Goal: Task Accomplishment & Management: Manage account settings

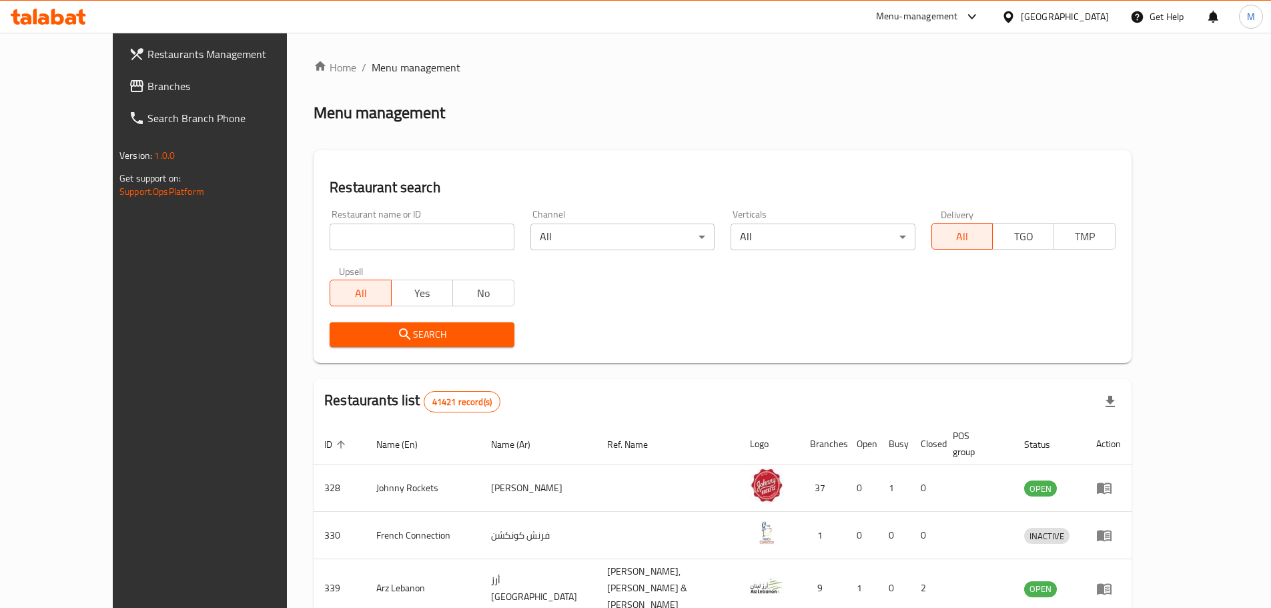
click at [1022, 19] on div "[GEOGRAPHIC_DATA]" at bounding box center [1065, 16] width 88 height 15
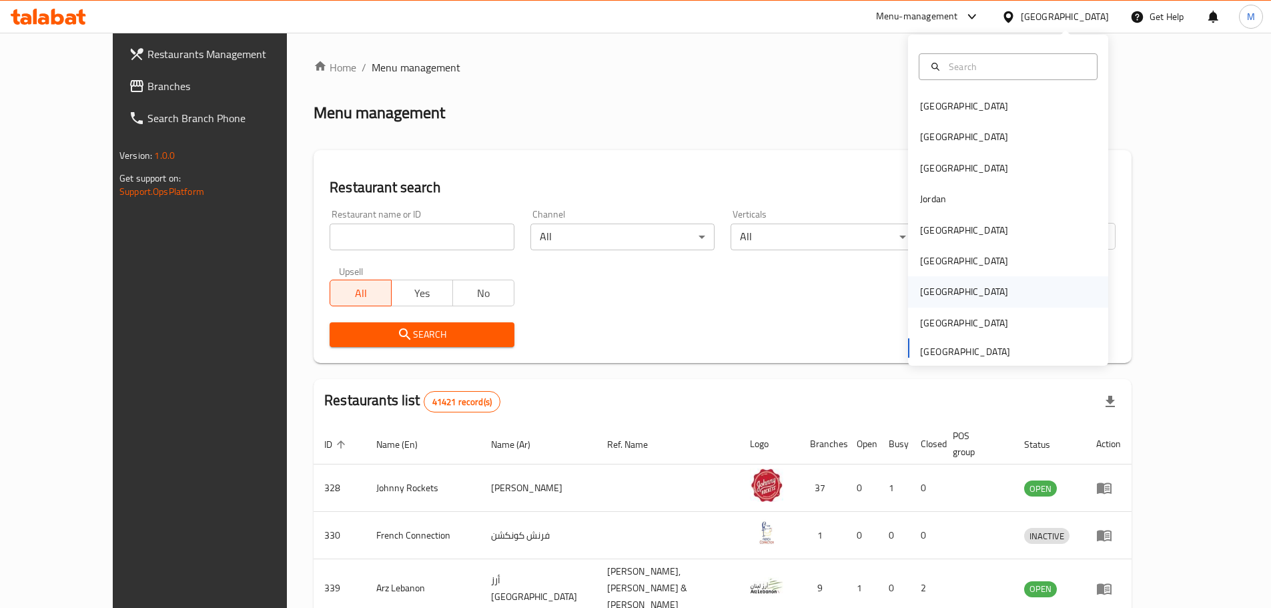
click at [928, 293] on div "[GEOGRAPHIC_DATA]" at bounding box center [964, 291] width 88 height 15
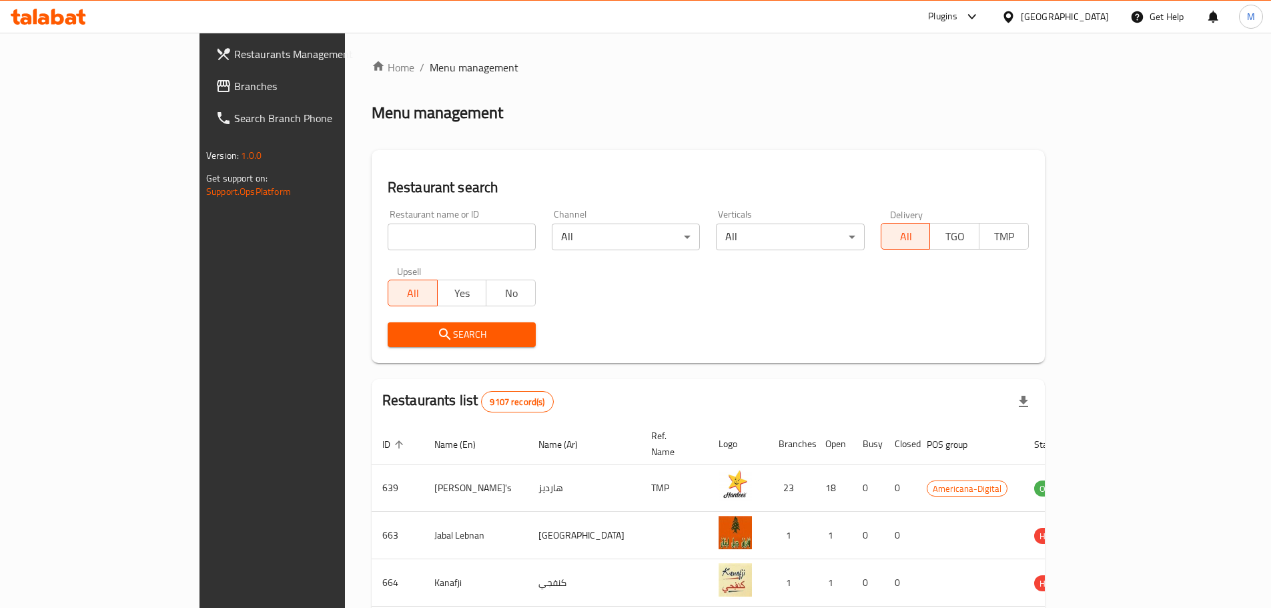
click at [388, 232] on input "search" at bounding box center [462, 237] width 148 height 27
paste input "Fenyal Restaurant"
type input "Fenyal Restaurant"
click button "Search" at bounding box center [462, 334] width 148 height 25
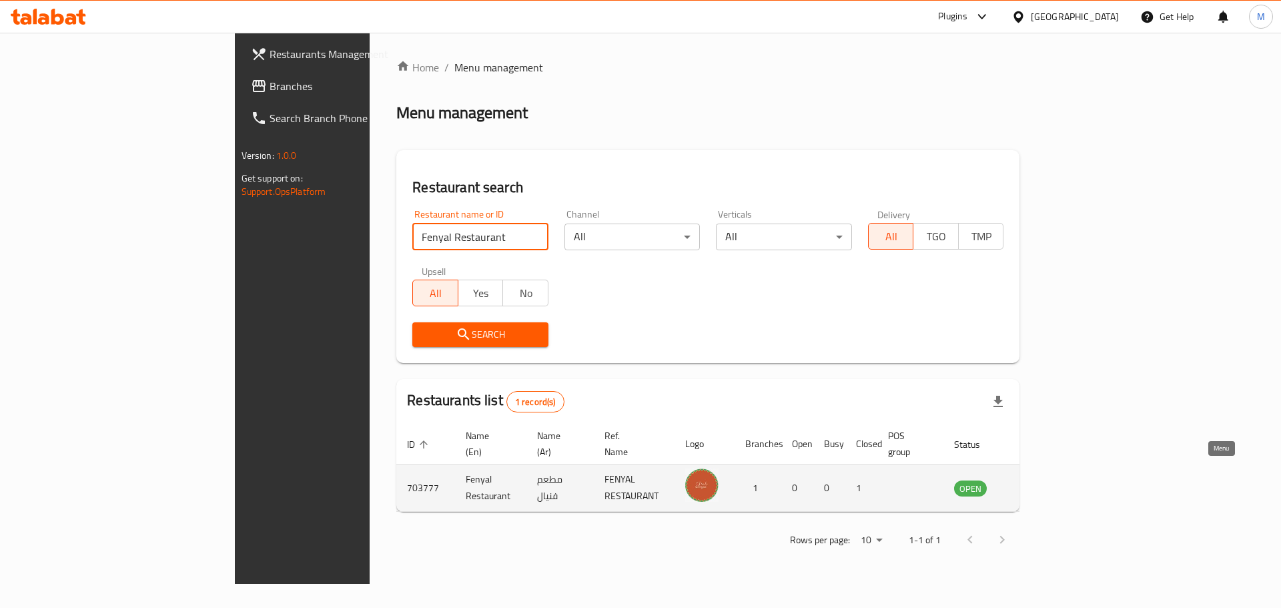
click at [1038, 486] on icon "enhanced table" at bounding box center [1035, 488] width 5 height 5
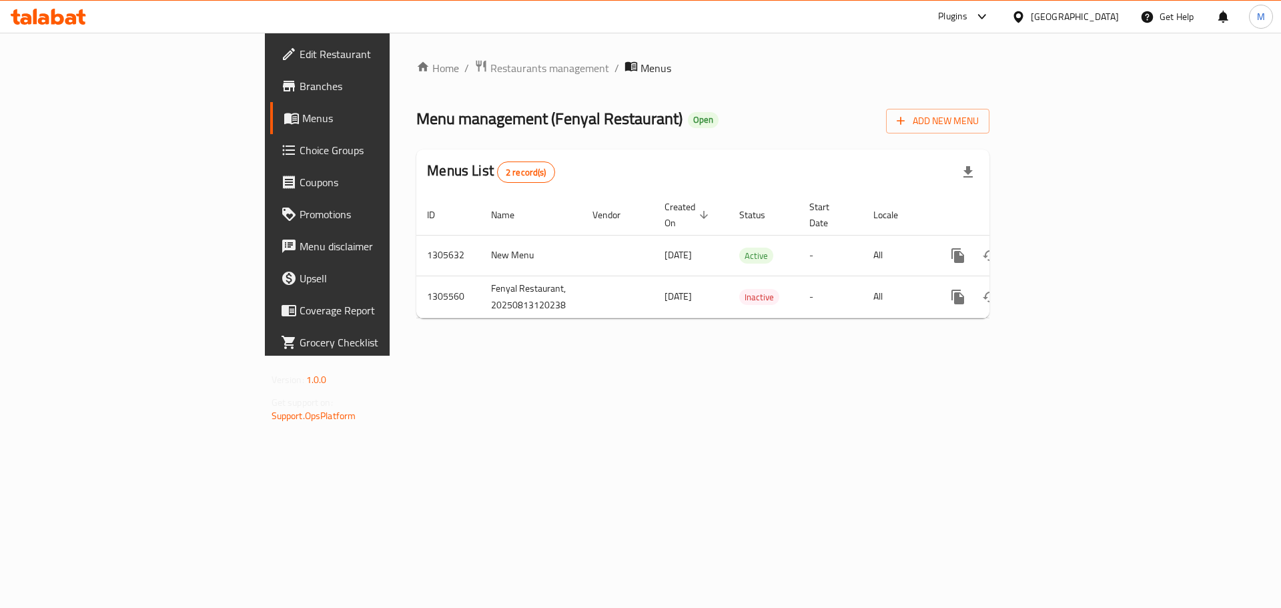
click at [416, 119] on span "Menu management ( Fenyal Restaurant )" at bounding box center [549, 118] width 266 height 30
drag, startPoint x: 398, startPoint y: 119, endPoint x: 429, endPoint y: 110, distance: 32.7
click at [429, 110] on span "Menu management ( Fenyal Restaurant )" at bounding box center [549, 118] width 266 height 30
copy span "Fenyal Restaurant"
click at [818, 131] on div "Menu management ( Fenyal Restaurant ) Open Add New Menu" at bounding box center [702, 118] width 573 height 30
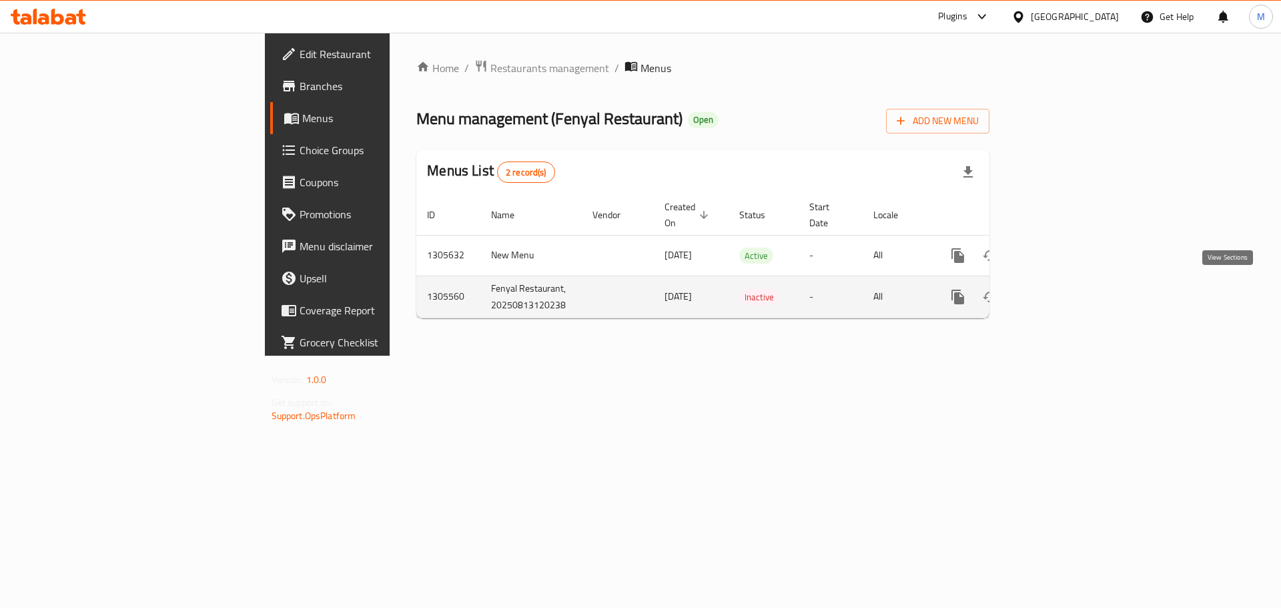
click at [1070, 300] on link "enhanced table" at bounding box center [1054, 297] width 32 height 32
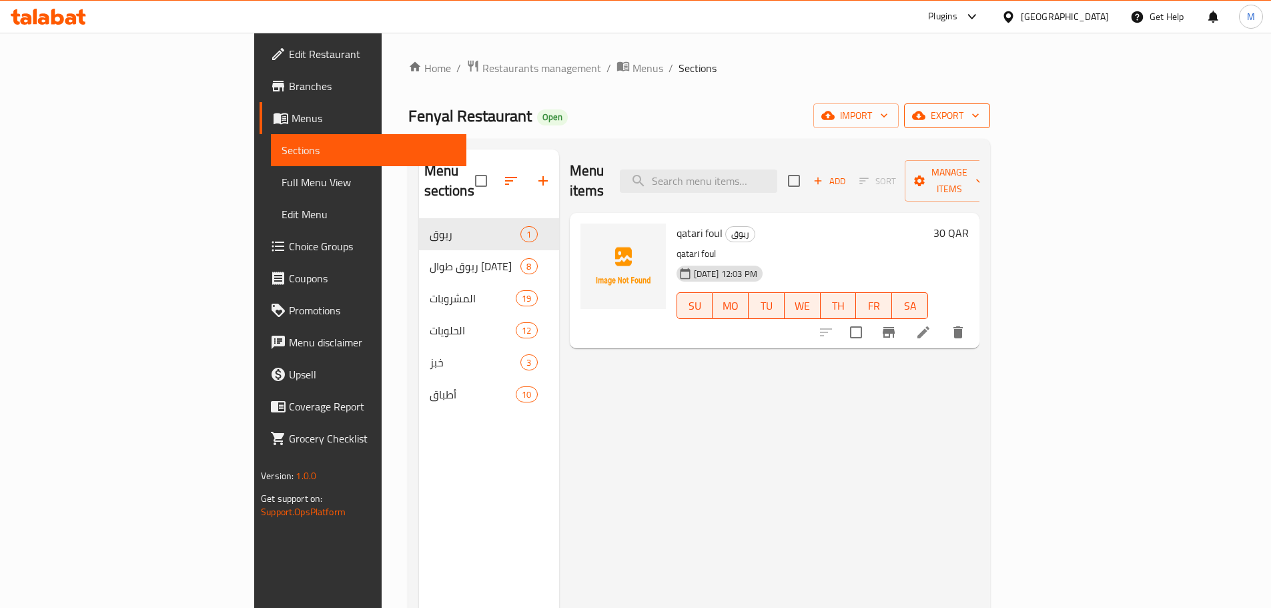
click at [982, 110] on icon "button" at bounding box center [975, 115] width 13 height 13
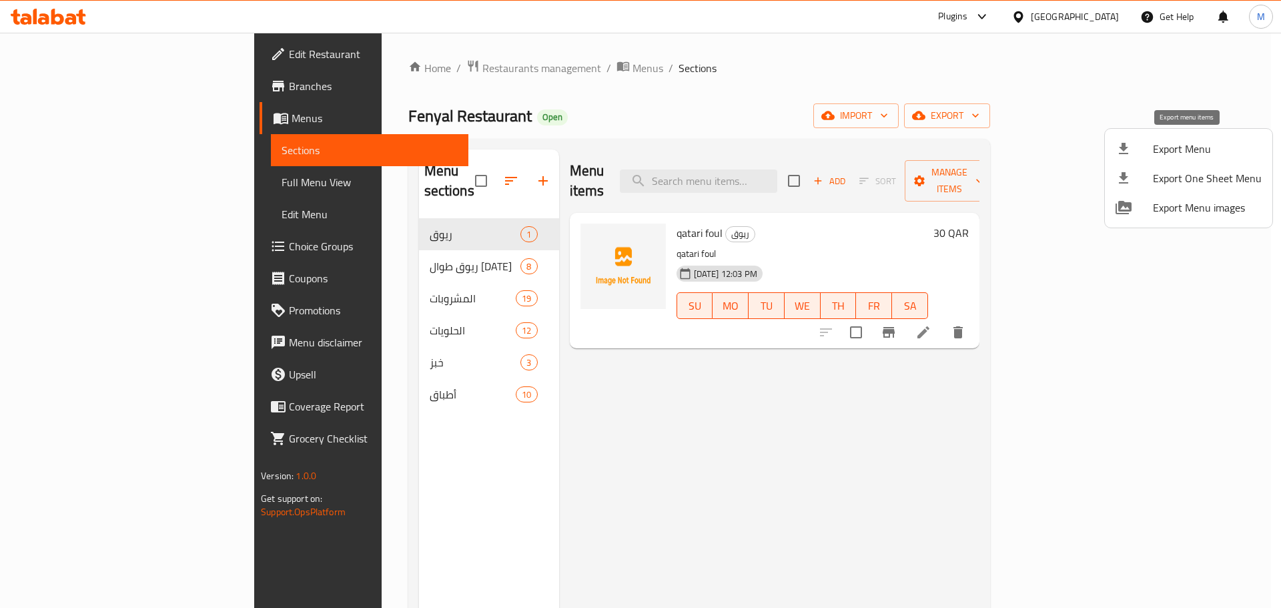
click at [1199, 141] on span "Export Menu" at bounding box center [1207, 149] width 109 height 16
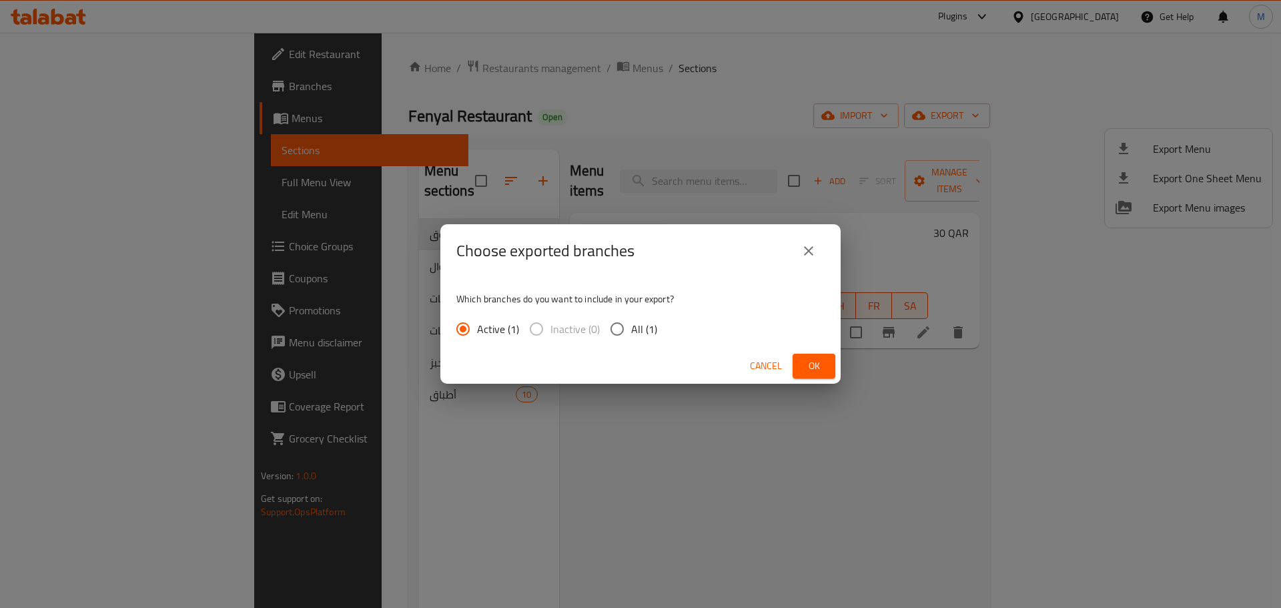
click at [642, 327] on span "All (1)" at bounding box center [644, 329] width 26 height 16
click at [631, 327] on input "All (1)" at bounding box center [617, 329] width 28 height 28
radio input "true"
click at [822, 368] on span "Ok" at bounding box center [813, 366] width 21 height 17
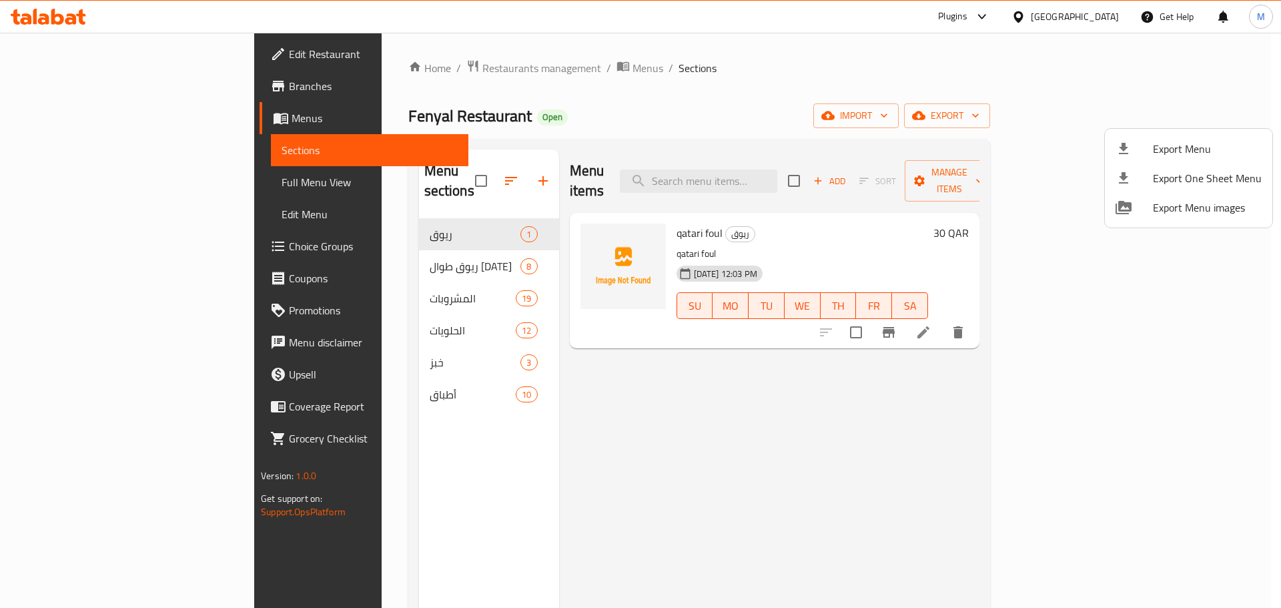
click at [688, 115] on div at bounding box center [640, 304] width 1281 height 608
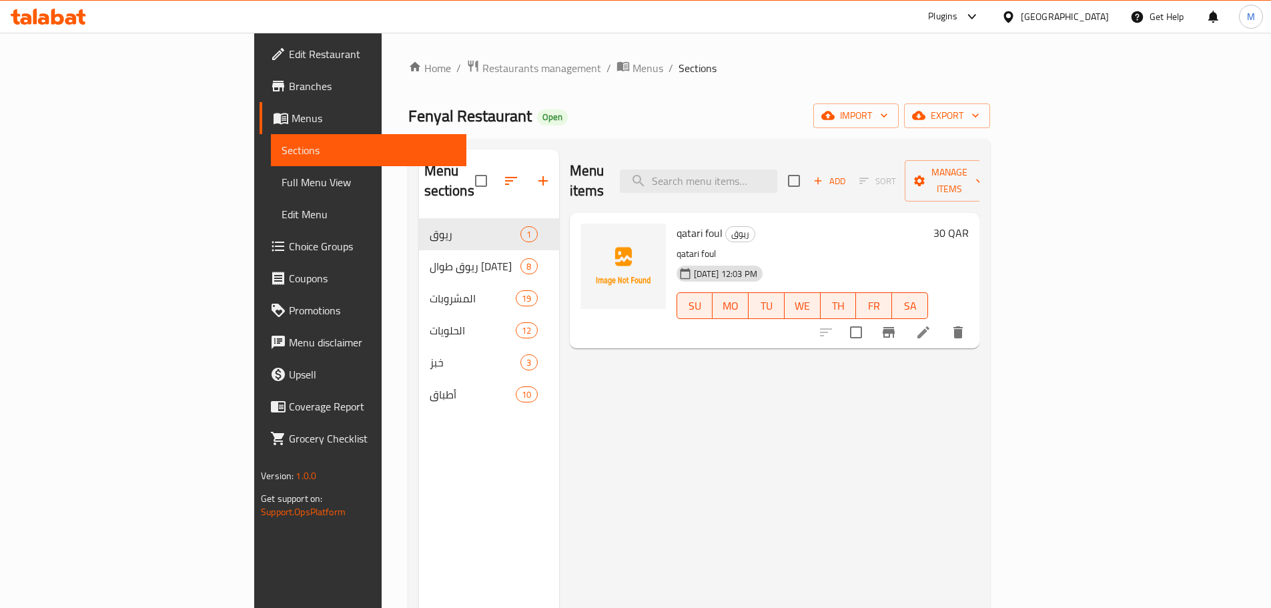
click at [282, 183] on span "Full Menu View" at bounding box center [369, 182] width 174 height 16
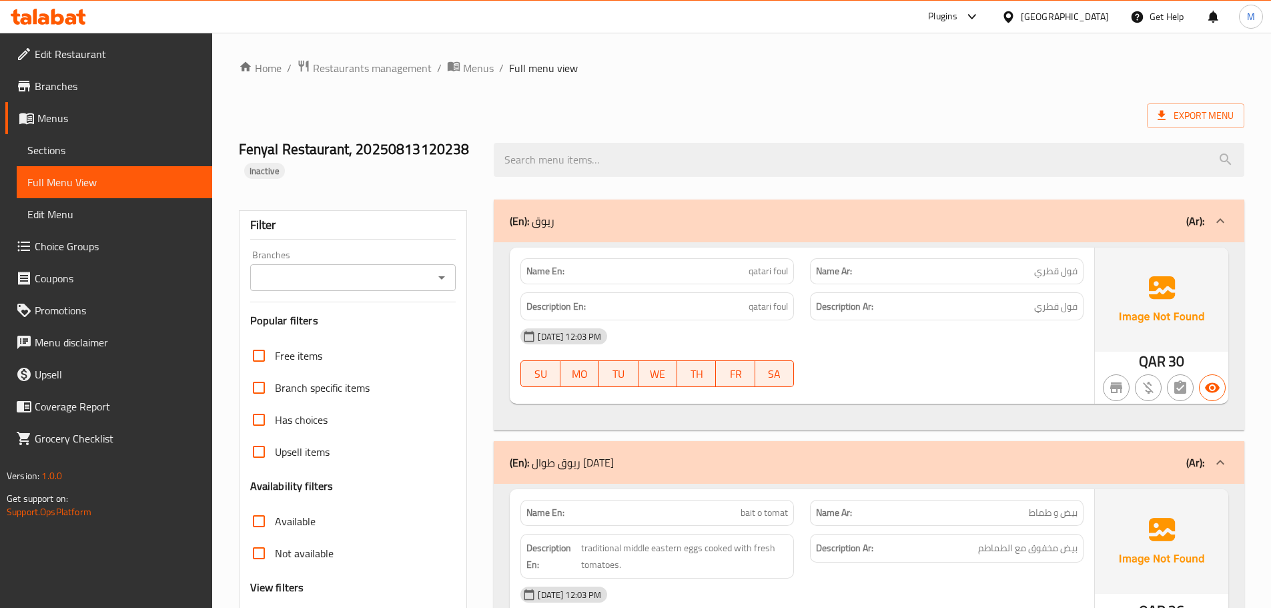
click at [1021, 9] on div at bounding box center [1011, 16] width 19 height 15
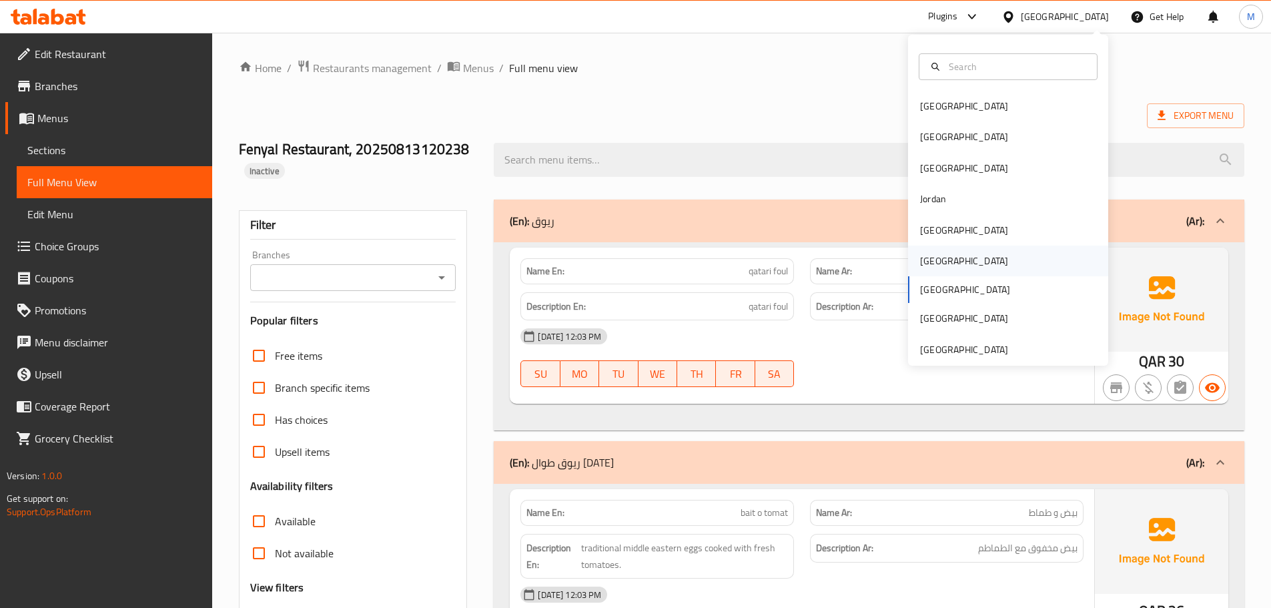
click at [925, 261] on div "[GEOGRAPHIC_DATA]" at bounding box center [964, 261] width 88 height 15
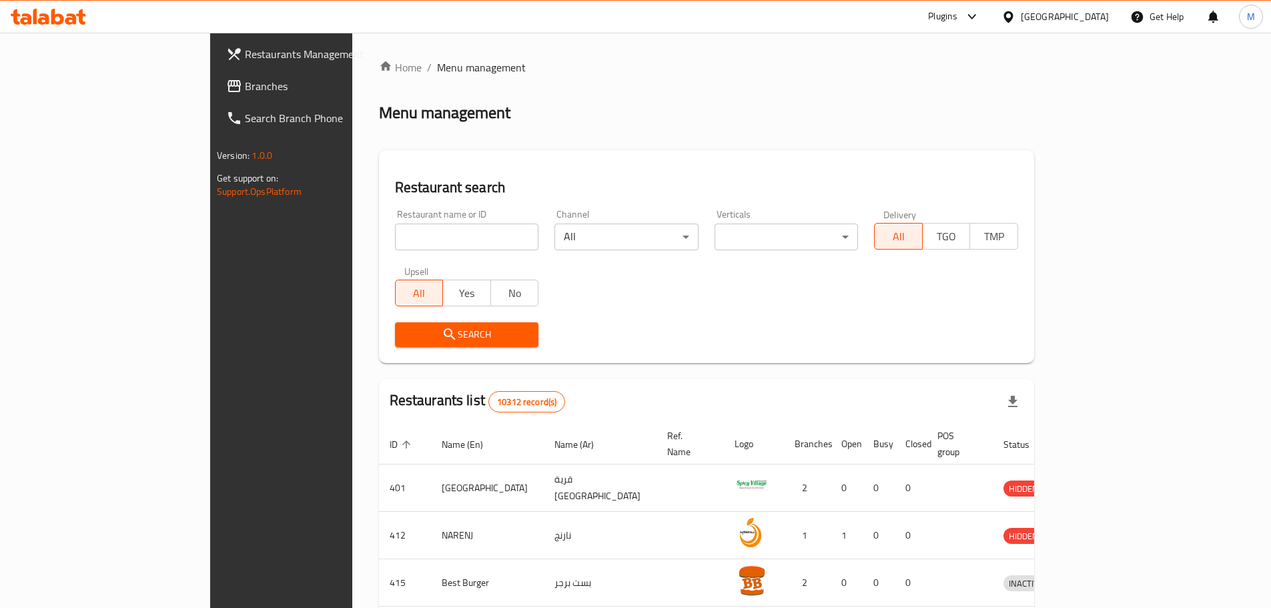
click at [396, 240] on input "search" at bounding box center [467, 237] width 144 height 27
paste input "JZ. Burgers"
type input "JZ. Burgers"
click button "Search" at bounding box center [467, 334] width 144 height 25
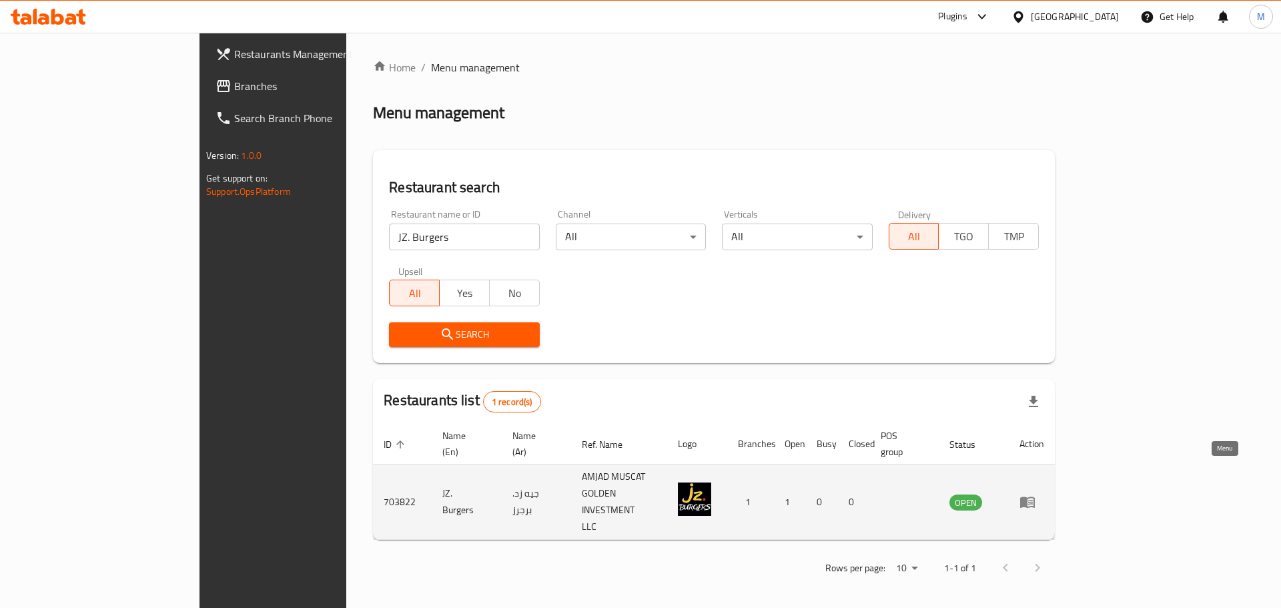
click at [1035, 497] on icon "enhanced table" at bounding box center [1027, 502] width 15 height 11
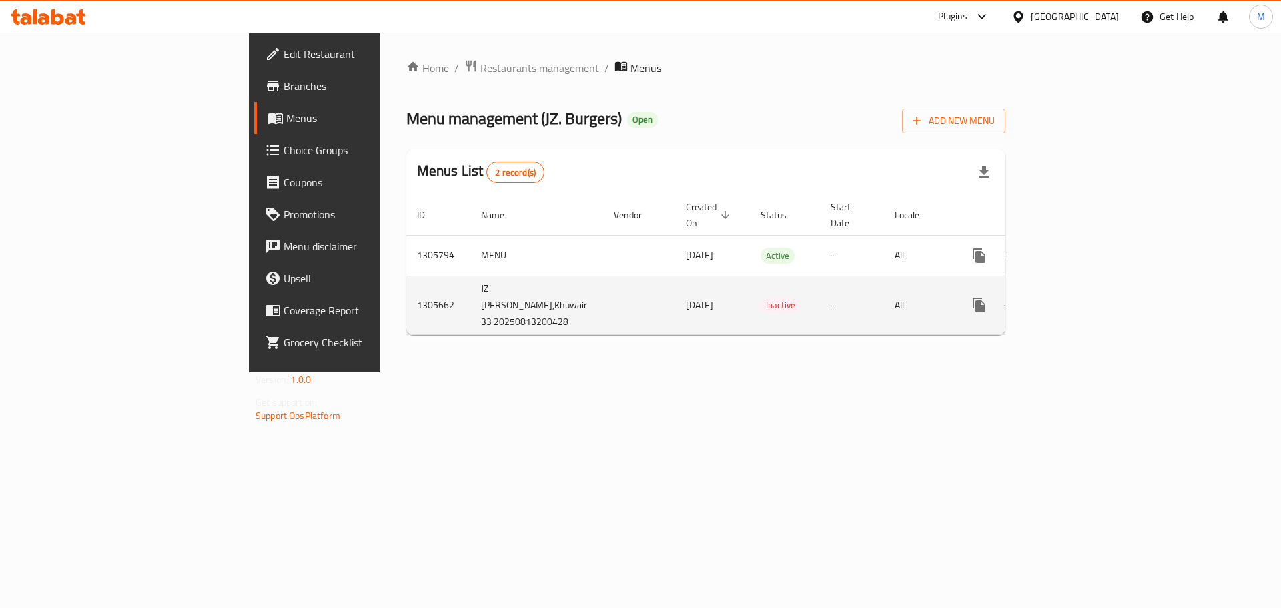
click at [686, 298] on span "[DATE]" at bounding box center [699, 304] width 27 height 17
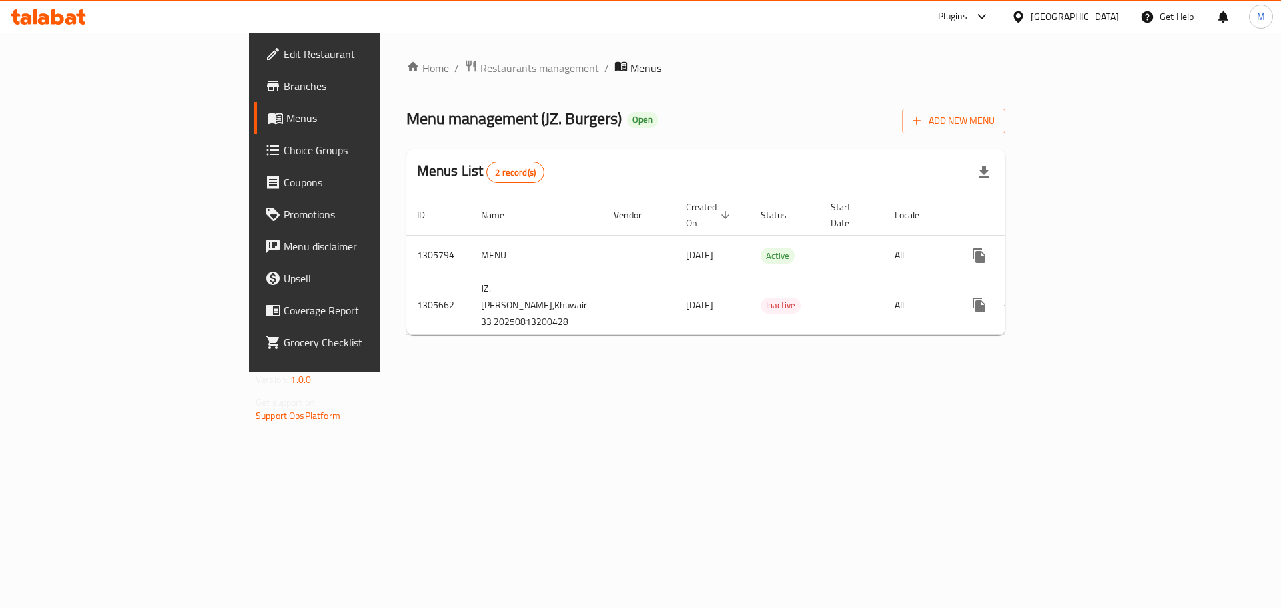
click at [406, 123] on span "Menu management ( JZ. Burgers )" at bounding box center [514, 118] width 216 height 30
drag, startPoint x: 386, startPoint y: 123, endPoint x: 402, endPoint y: 120, distance: 16.2
click at [406, 120] on span "Menu management ( JZ. Burgers )" at bounding box center [514, 118] width 216 height 30
copy span "JZ. Burgers"
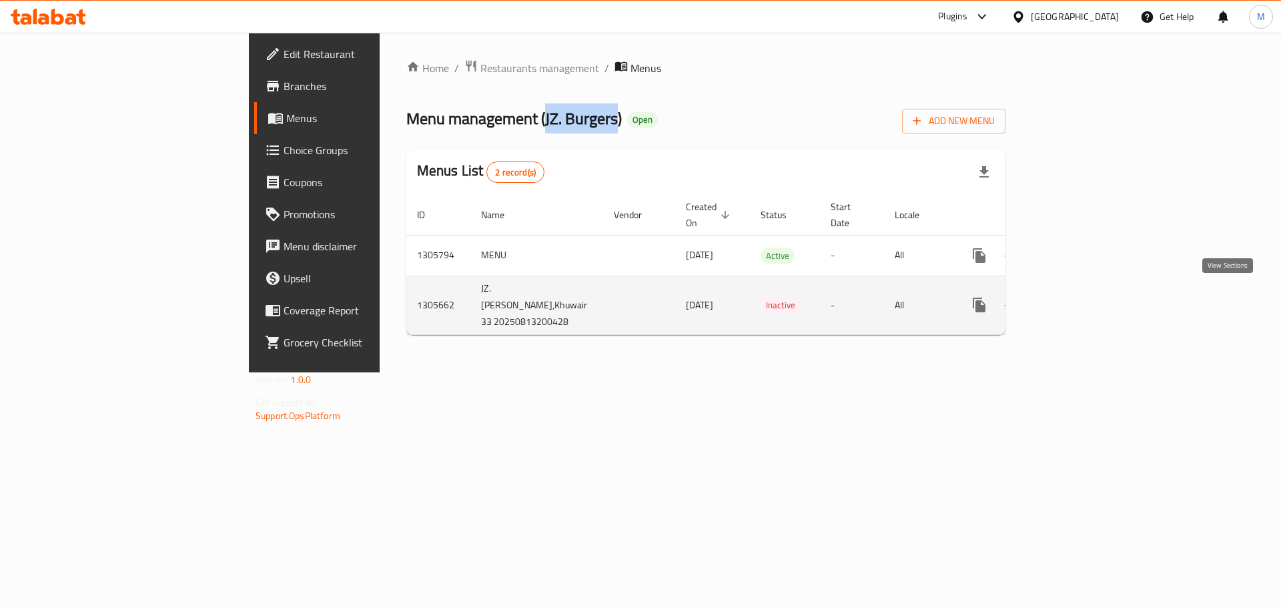
click at [1082, 300] on icon "enhanced table" at bounding box center [1076, 305] width 12 height 12
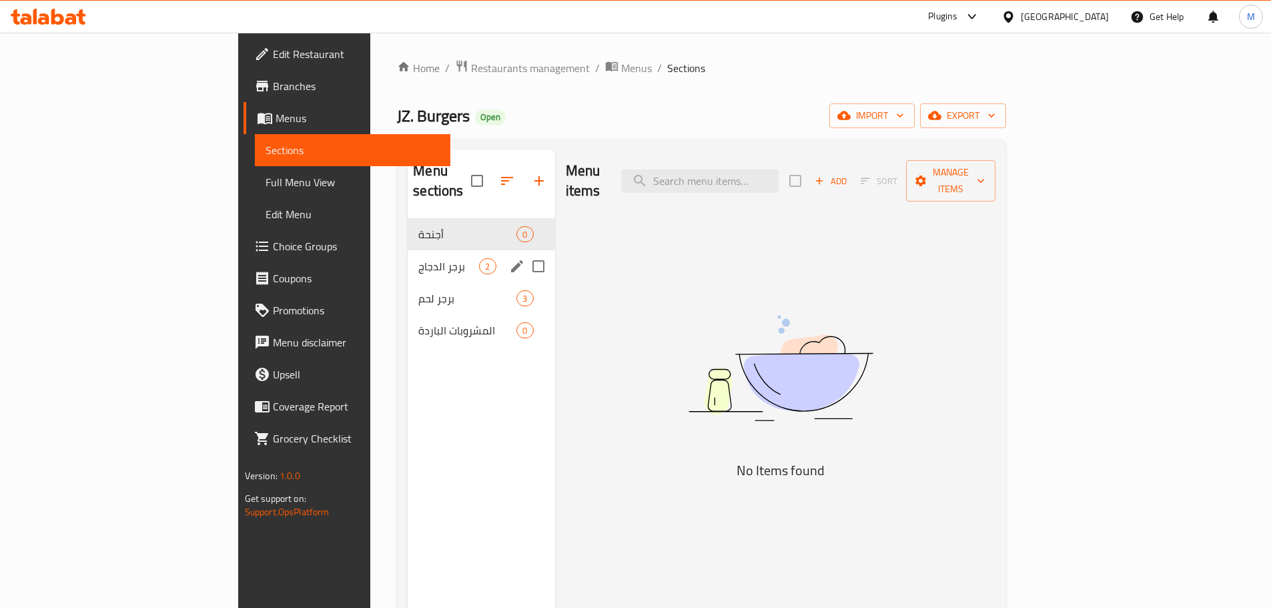
click at [408, 250] on div "برجر الدجاج 2" at bounding box center [481, 266] width 147 height 32
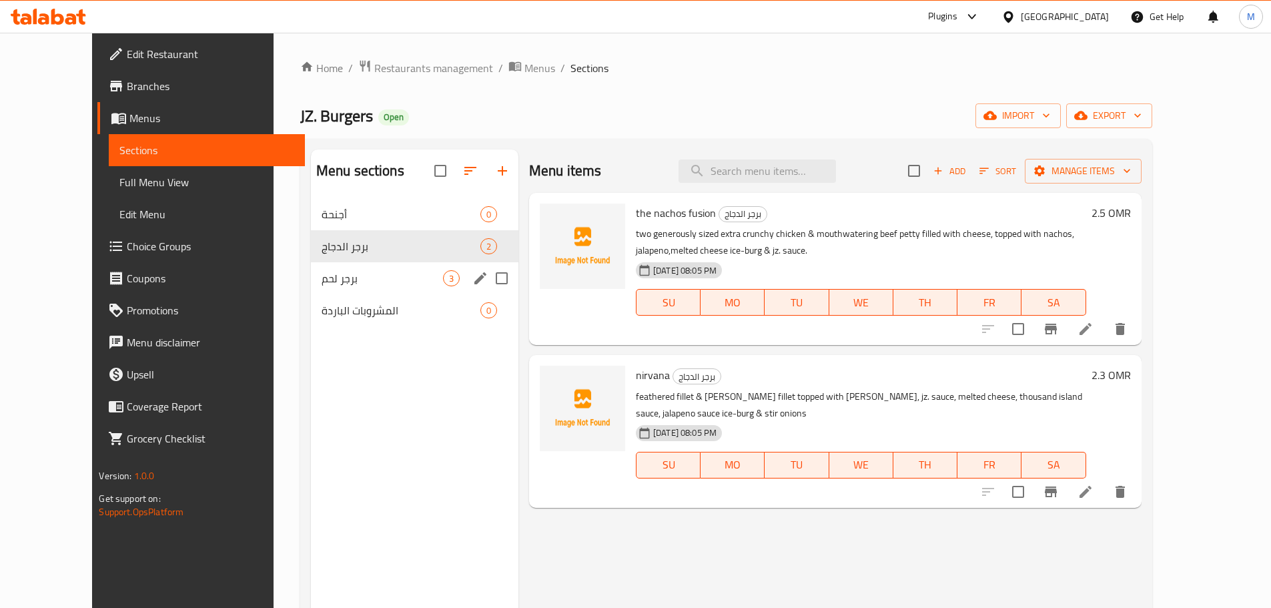
click at [338, 288] on div "برجر لحم 3" at bounding box center [415, 278] width 208 height 32
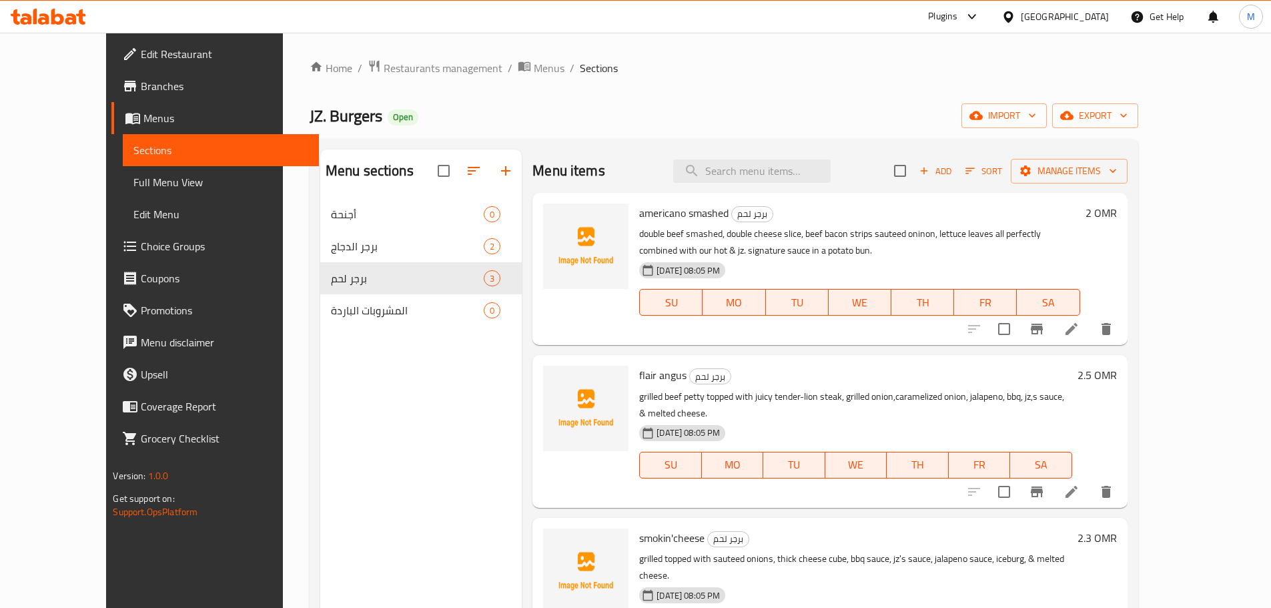
click at [320, 330] on nav "أجنحة 0 برجر الدجاج 2 برجر لحم 3 المشروبات الباردة 0" at bounding box center [421, 262] width 202 height 139
click at [761, 80] on div "Home / Restaurants management / Menus / Sections JZ. Burgers Open import export…" at bounding box center [724, 413] width 829 height 709
click at [1138, 106] on button "export" at bounding box center [1095, 115] width 86 height 25
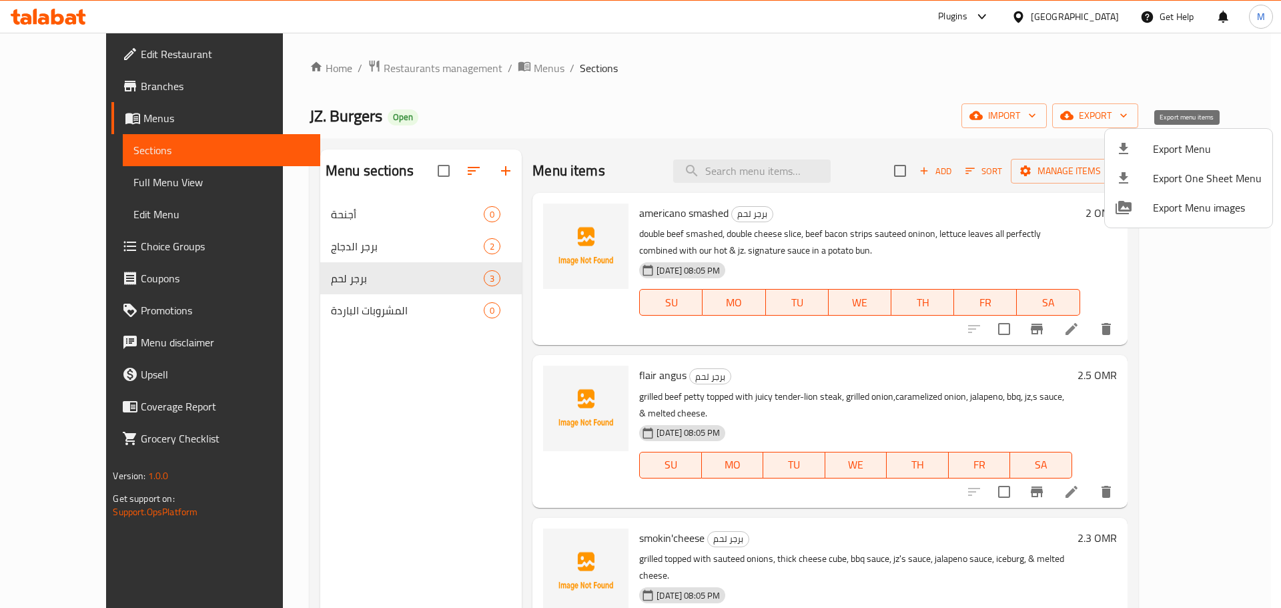
click at [1180, 155] on span "Export Menu" at bounding box center [1207, 149] width 109 height 16
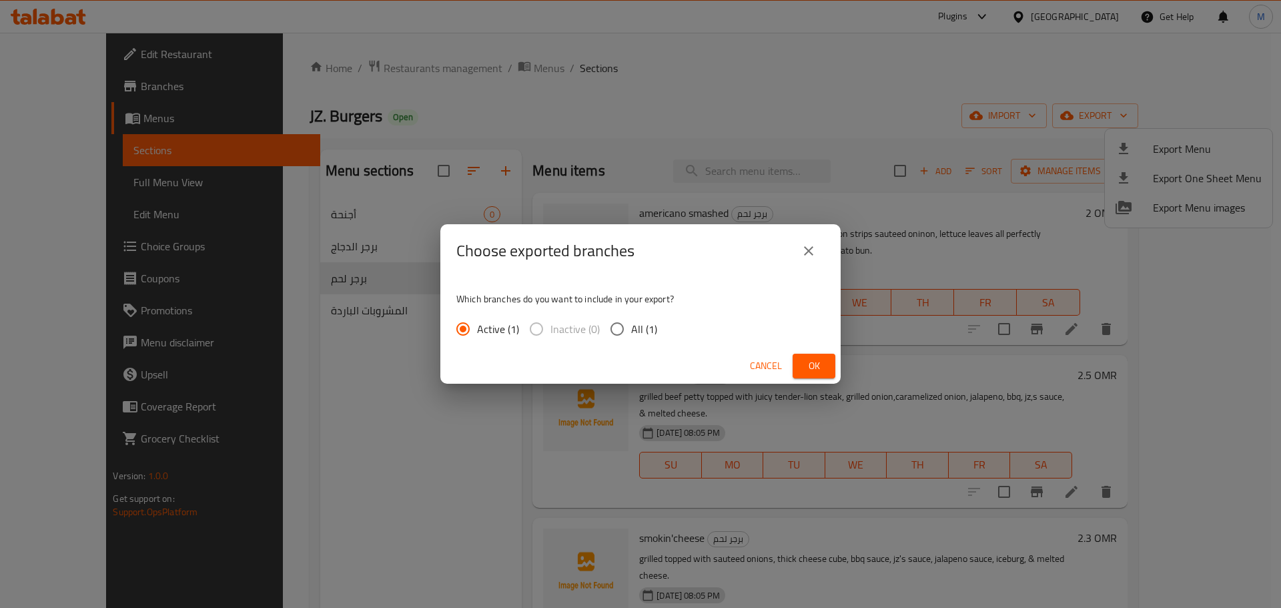
click at [644, 326] on span "All (1)" at bounding box center [644, 329] width 26 height 16
click at [631, 326] on input "All (1)" at bounding box center [617, 329] width 28 height 28
radio input "true"
click at [823, 378] on button "Ok" at bounding box center [814, 366] width 43 height 25
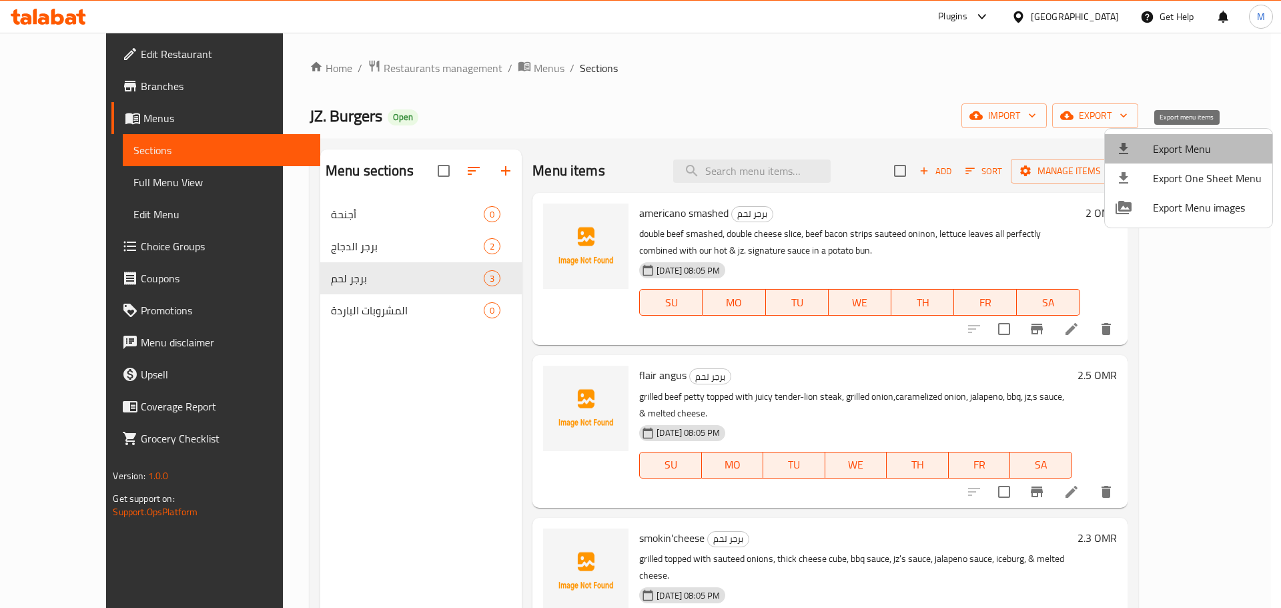
click at [1211, 145] on span "Export Menu" at bounding box center [1207, 149] width 109 height 16
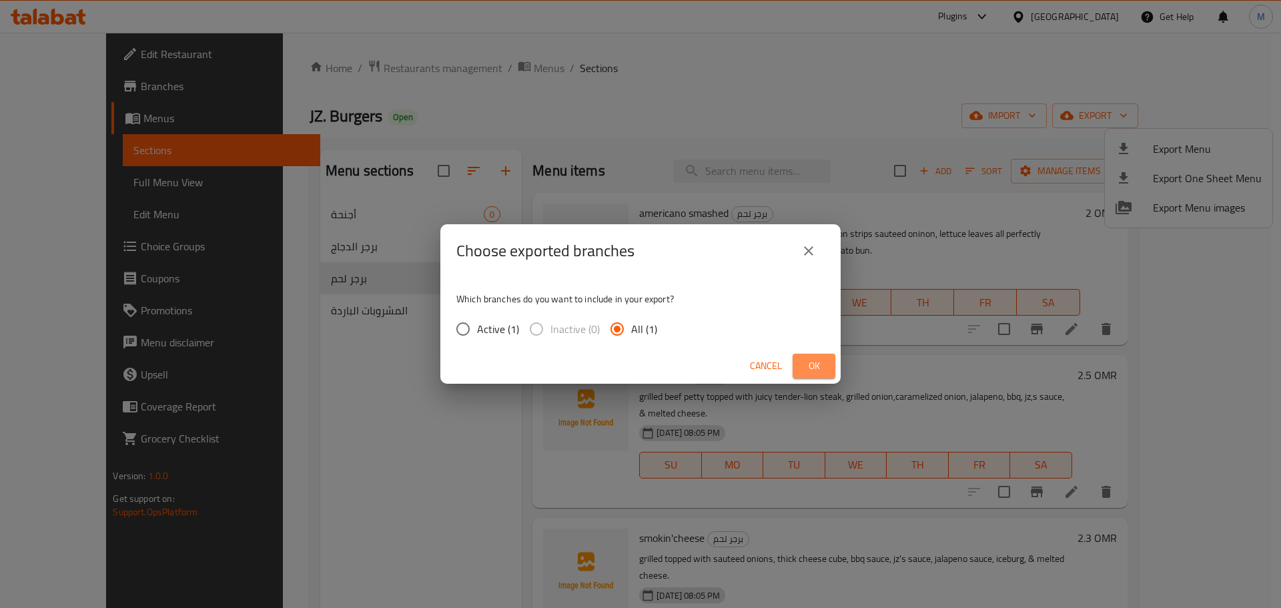
click at [823, 370] on span "Ok" at bounding box center [813, 366] width 21 height 17
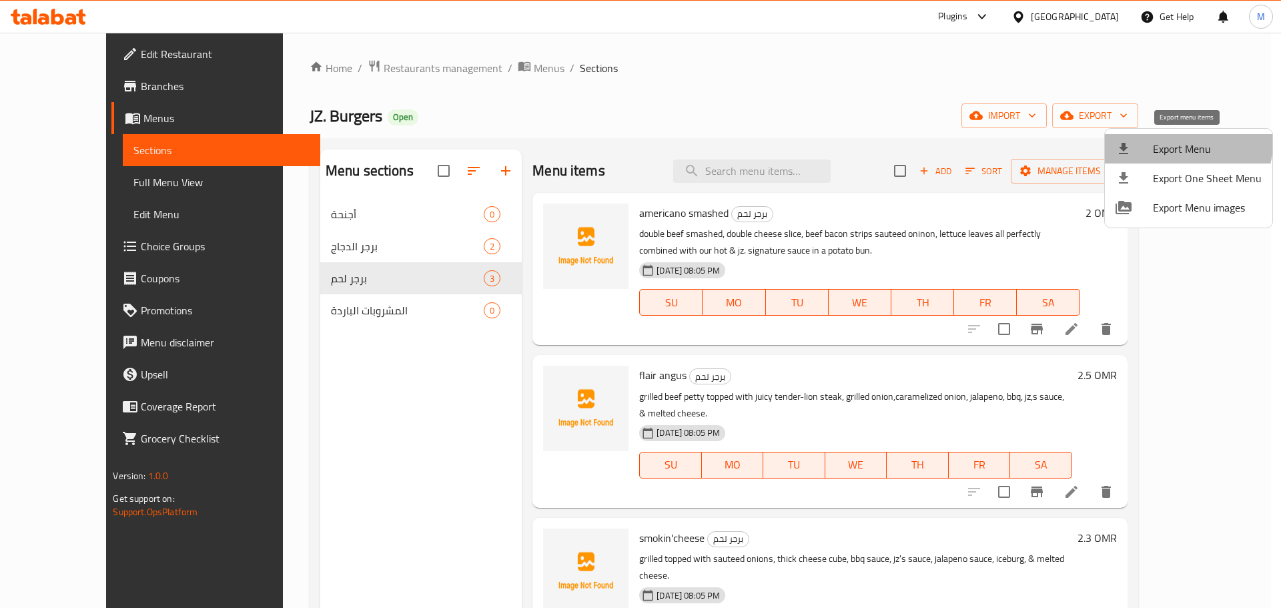
click at [1158, 137] on li "Export Menu" at bounding box center [1189, 148] width 168 height 29
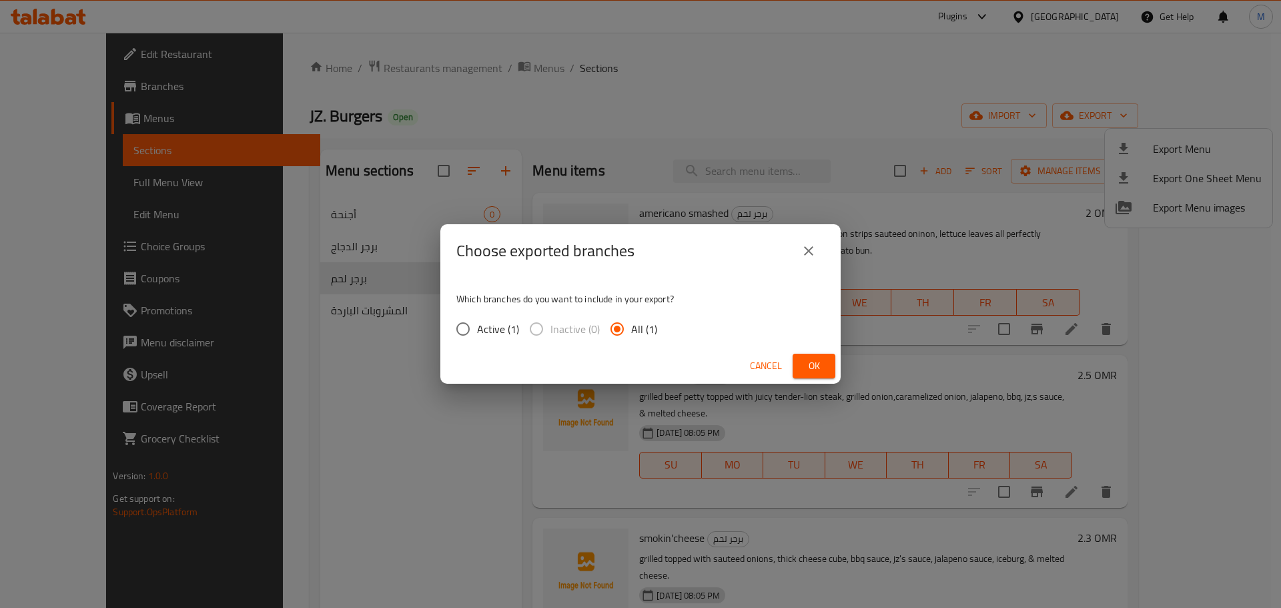
click at [804, 365] on span "Ok" at bounding box center [813, 366] width 21 height 17
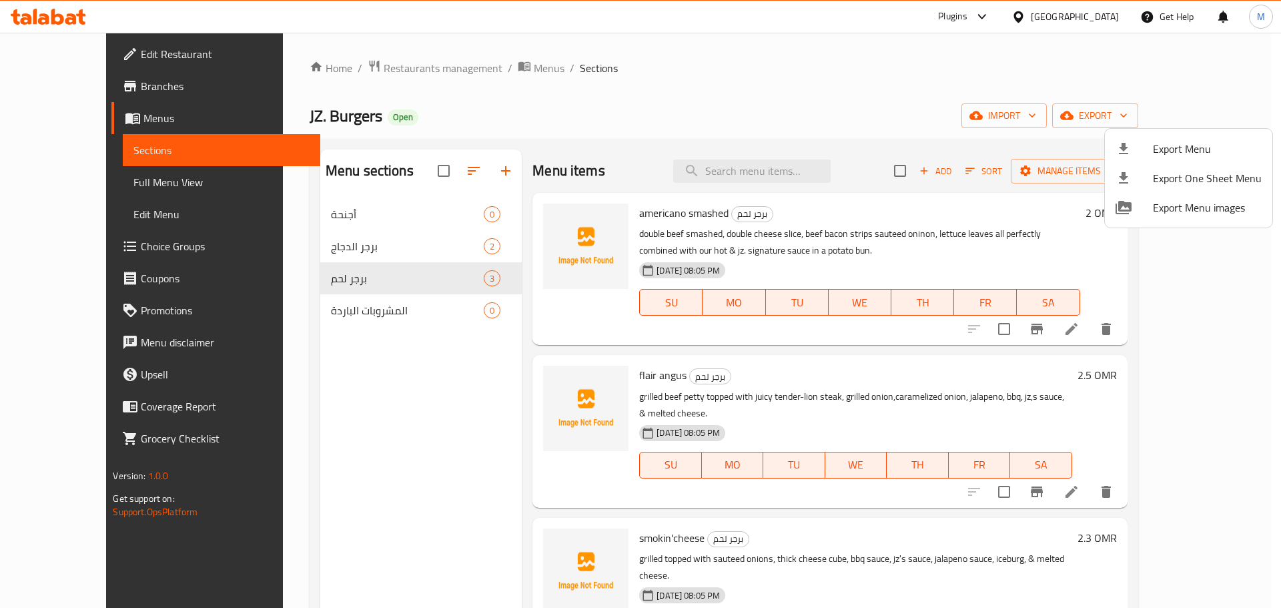
click at [97, 186] on div at bounding box center [640, 304] width 1281 height 608
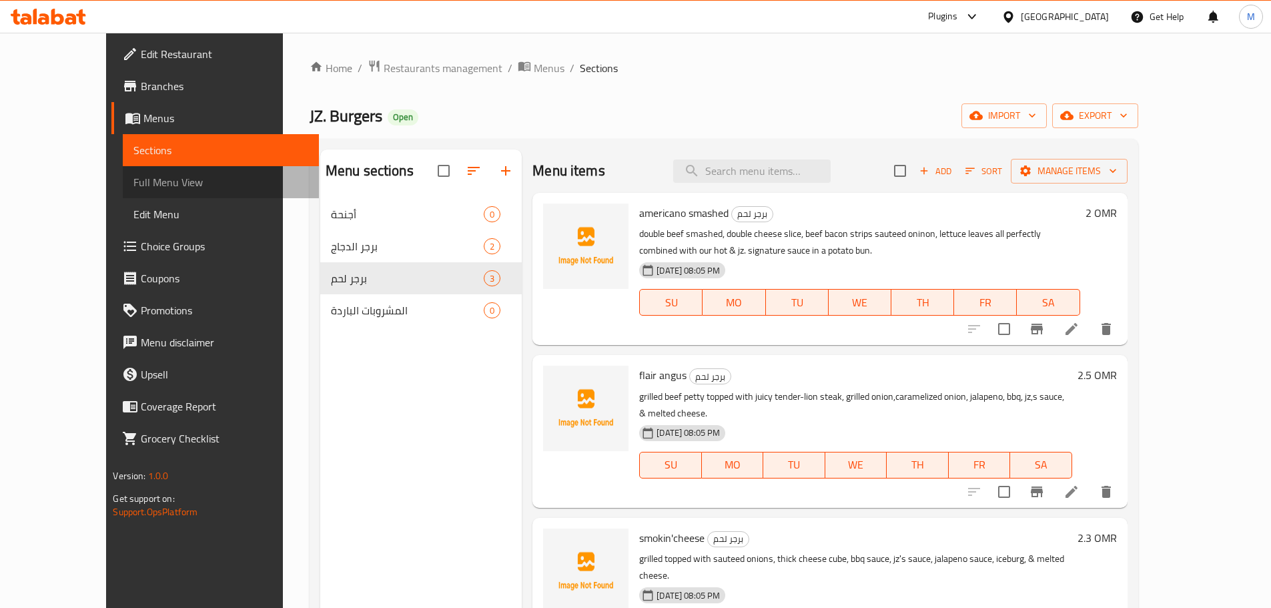
click at [133, 186] on span "Full Menu View" at bounding box center [220, 182] width 174 height 16
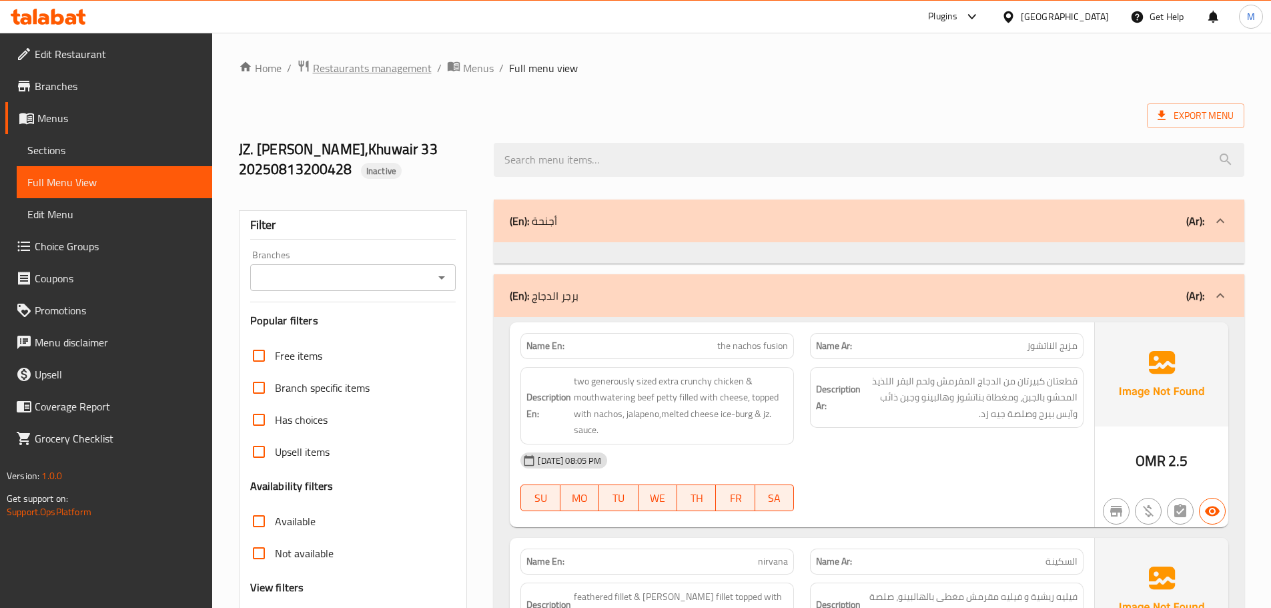
click at [407, 76] on span "Restaurants management" at bounding box center [372, 68] width 119 height 16
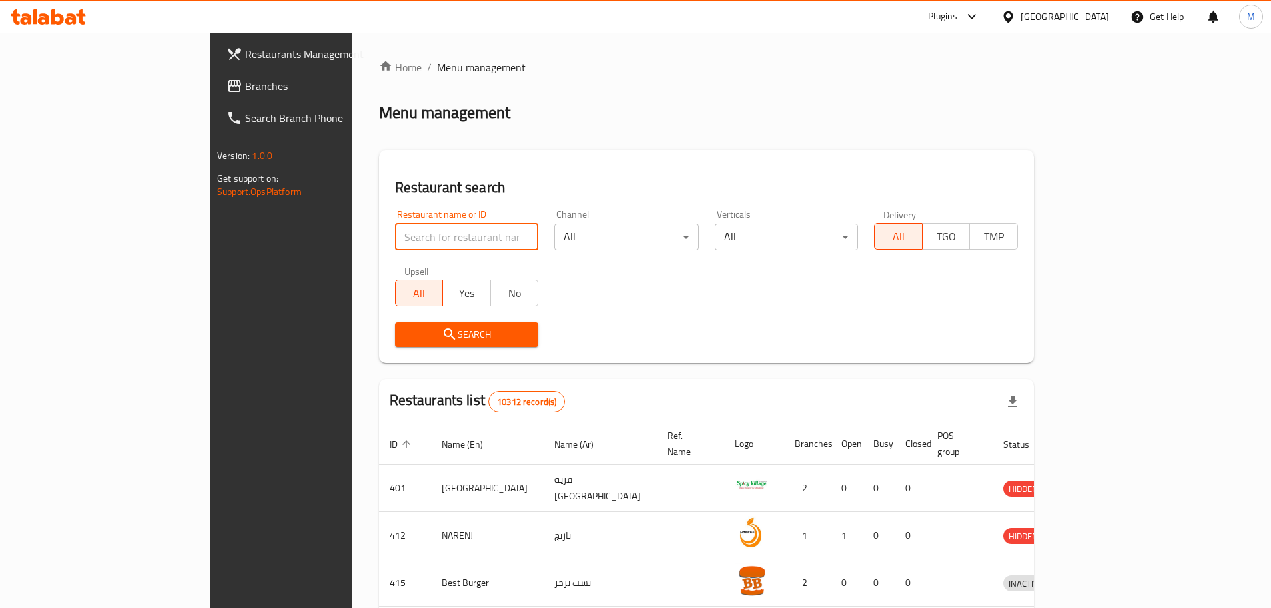
click at [395, 230] on input "search" at bounding box center [467, 237] width 144 height 27
paste input "Reel"
type input "Reel"
click button "Search" at bounding box center [467, 334] width 144 height 25
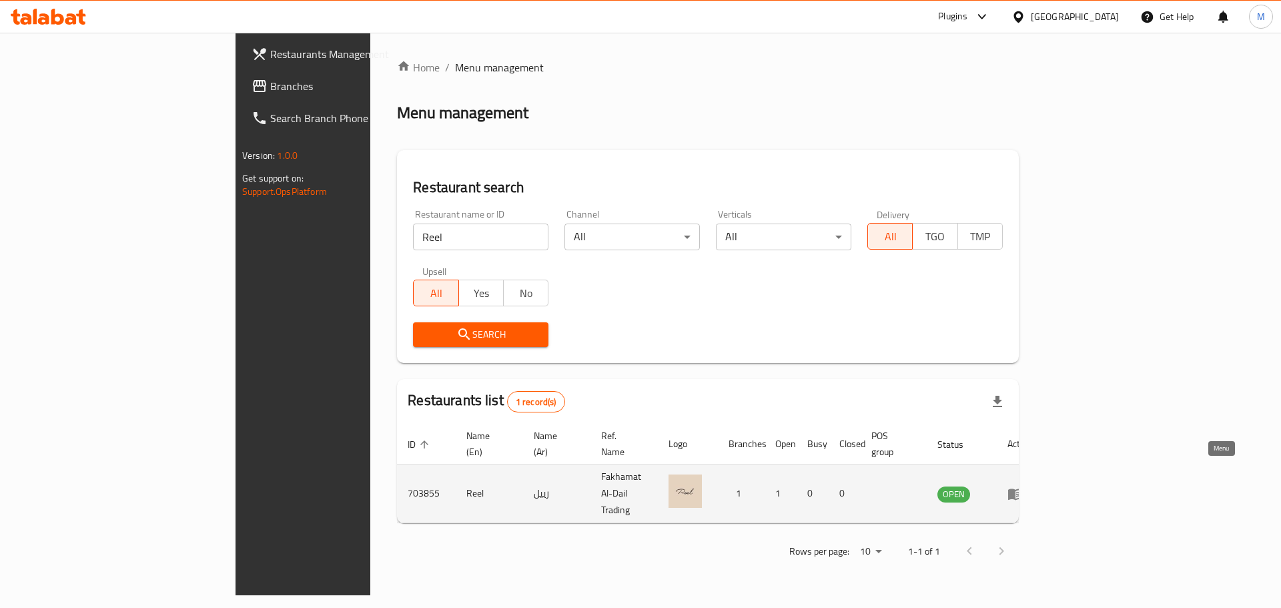
click at [1021, 492] on icon "enhanced table" at bounding box center [1018, 494] width 5 height 5
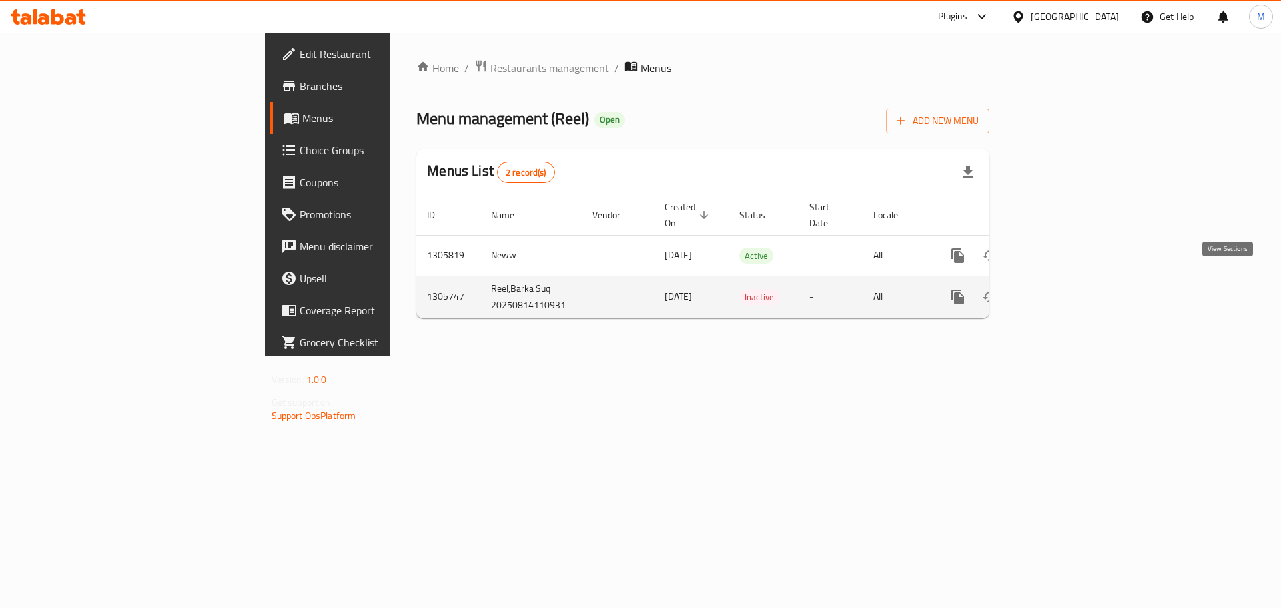
click at [1070, 290] on link "enhanced table" at bounding box center [1054, 297] width 32 height 32
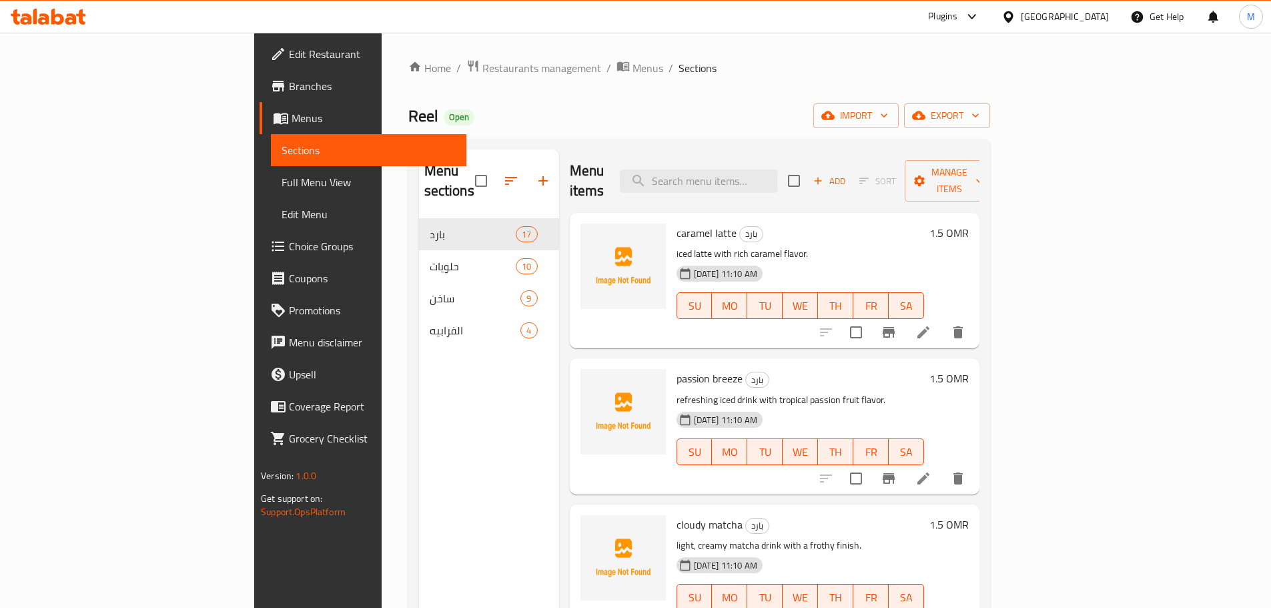
click at [408, 114] on span "Reel" at bounding box center [423, 116] width 30 height 30
copy span "Reel"
click at [633, 74] on span "Menus" at bounding box center [648, 68] width 31 height 16
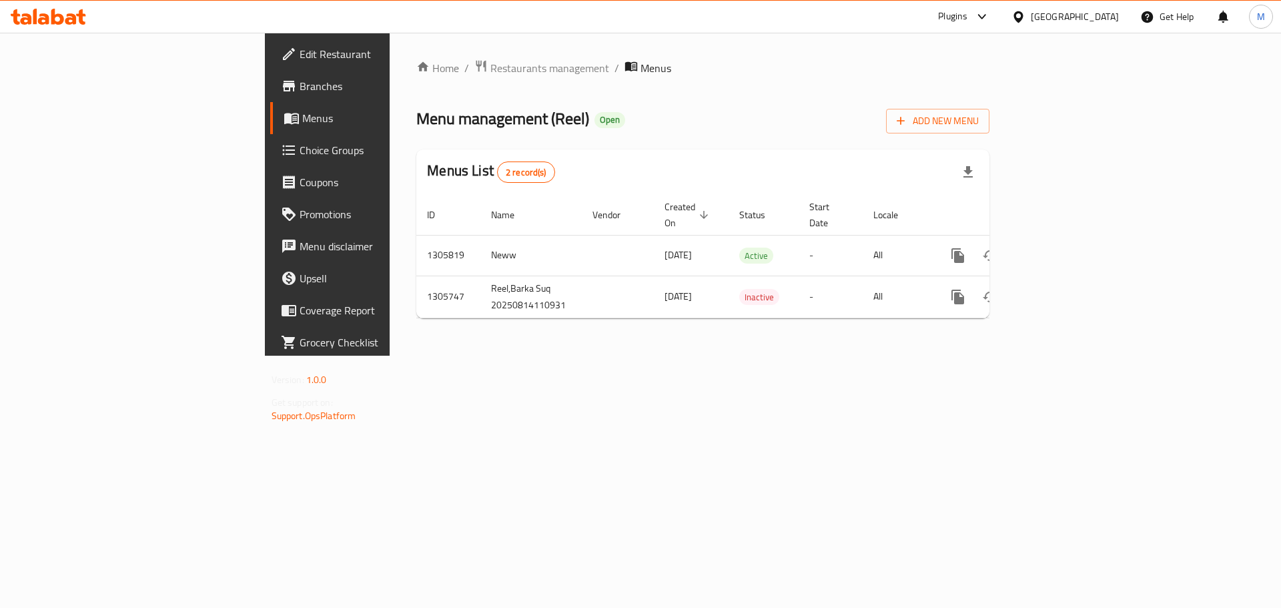
click at [416, 118] on span "Menu management ( Reel )" at bounding box center [502, 118] width 173 height 30
click at [416, 117] on span "Menu management ( Reel )" at bounding box center [502, 118] width 173 height 30
copy span "Reel"
click at [1062, 289] on icon "enhanced table" at bounding box center [1054, 297] width 16 height 16
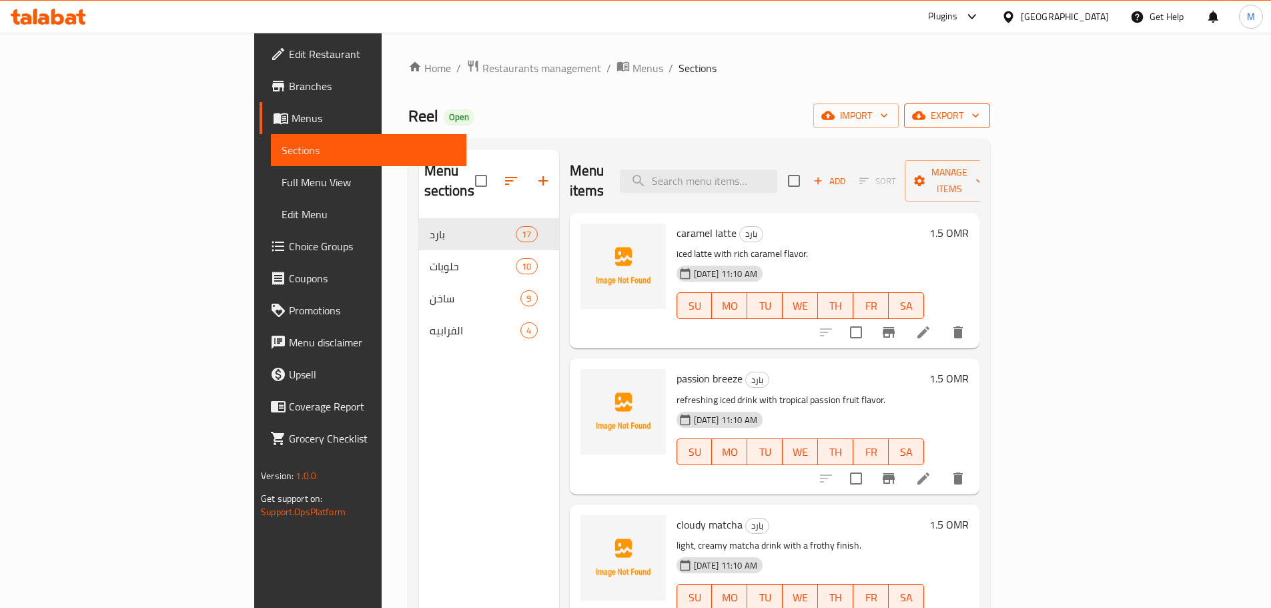
click at [982, 115] on icon "button" at bounding box center [975, 115] width 13 height 13
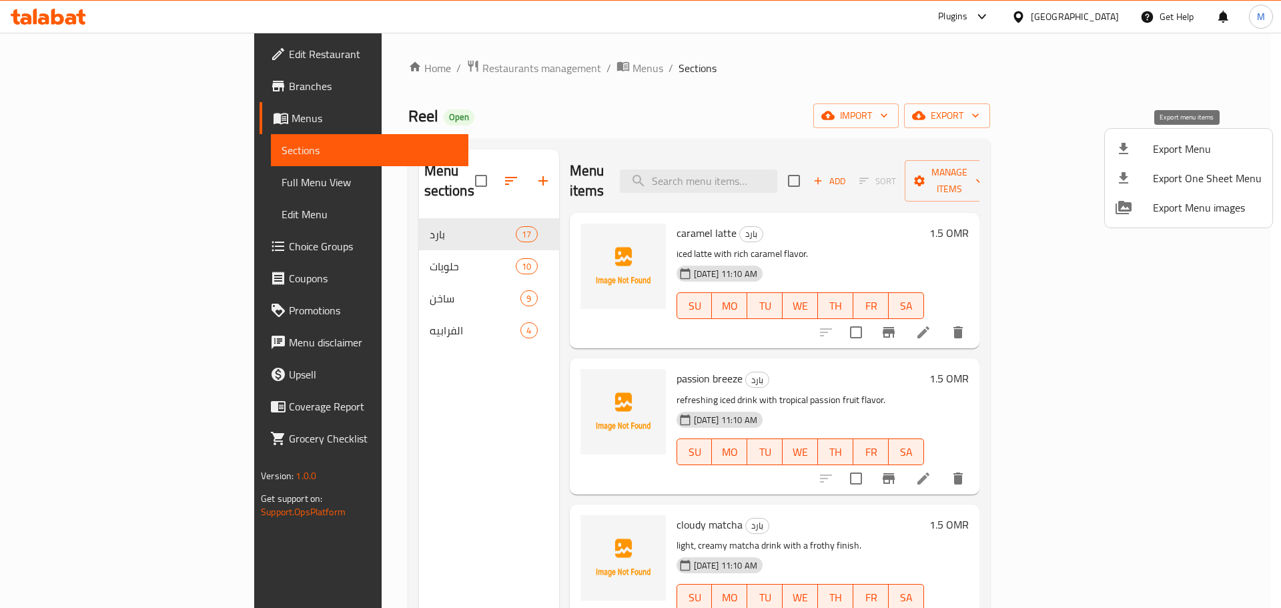
click at [1207, 151] on span "Export Menu" at bounding box center [1207, 149] width 109 height 16
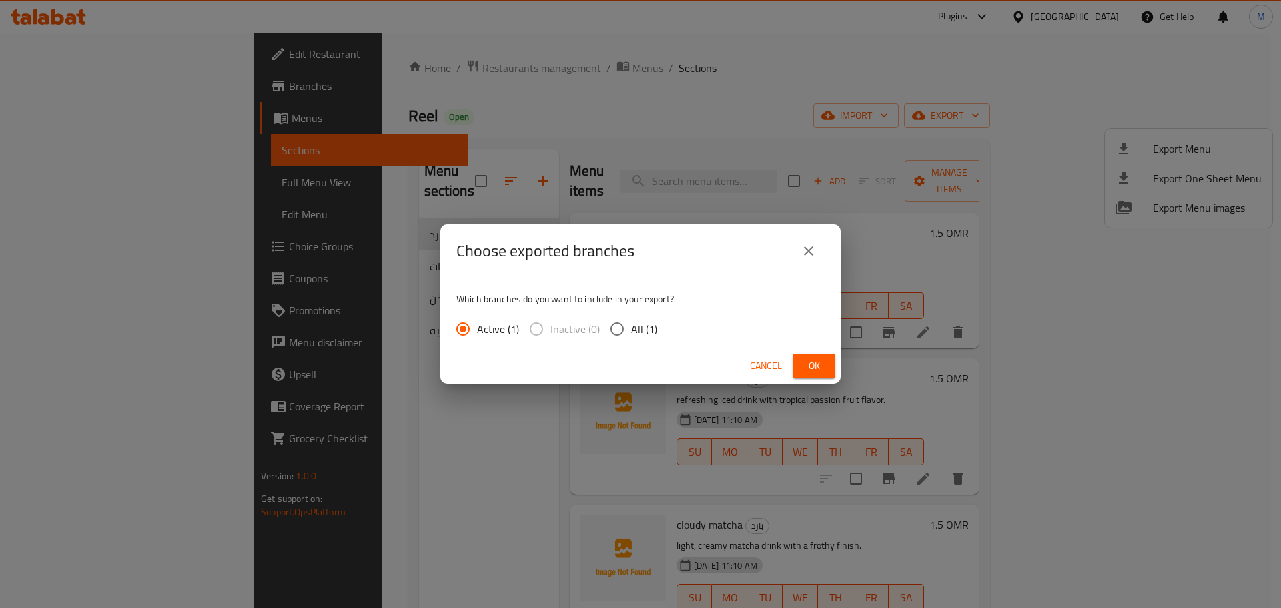
click at [648, 330] on span "All (1)" at bounding box center [644, 329] width 26 height 16
click at [631, 330] on input "All (1)" at bounding box center [617, 329] width 28 height 28
radio input "true"
click at [803, 366] on span "Ok" at bounding box center [813, 366] width 21 height 17
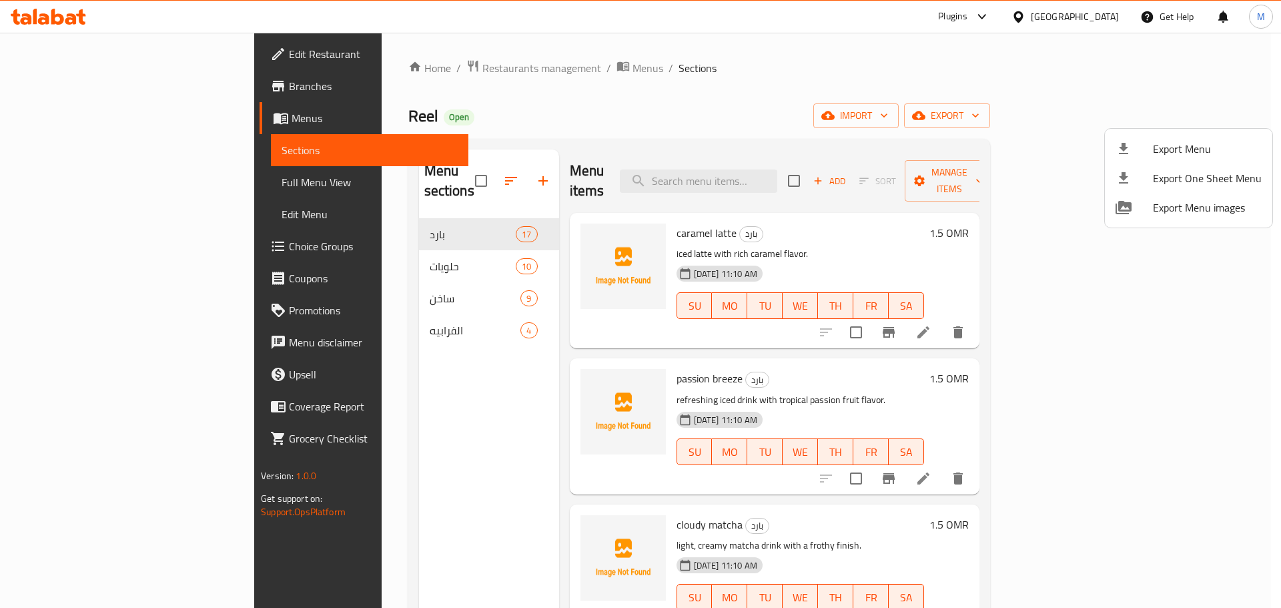
click at [777, 63] on div at bounding box center [640, 304] width 1281 height 608
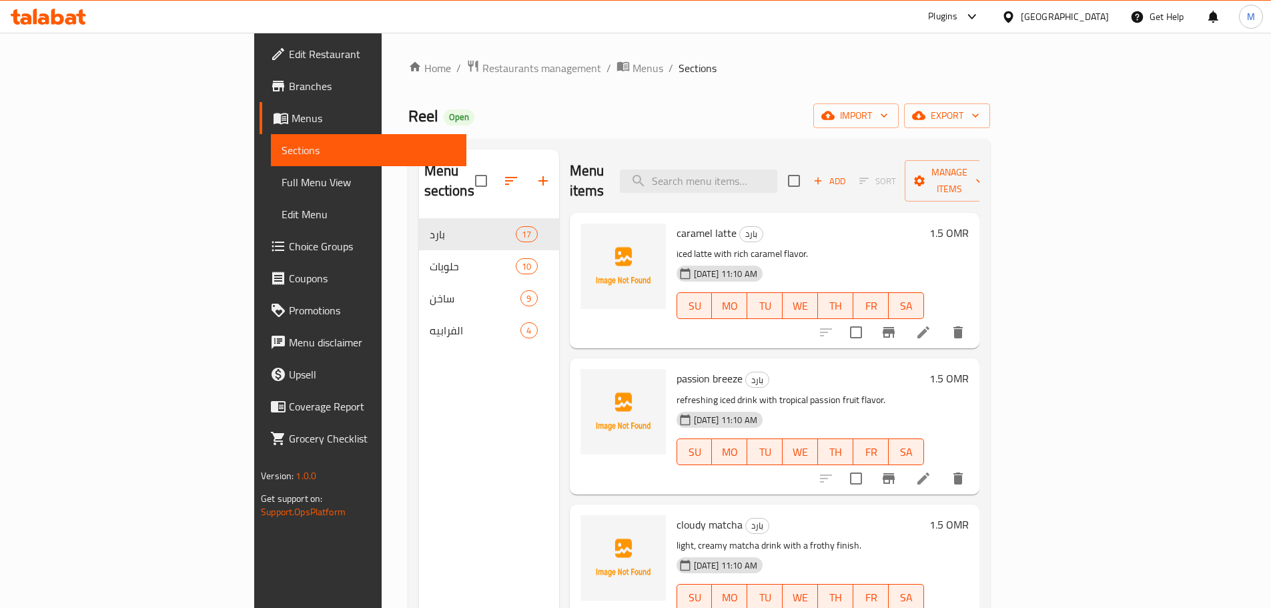
click at [904, 537] on p "light, creamy matcha drink with a frothy finish." at bounding box center [801, 545] width 248 height 17
drag, startPoint x: 71, startPoint y: 180, endPoint x: 104, endPoint y: 189, distance: 34.7
click at [282, 180] on span "Full Menu View" at bounding box center [369, 182] width 174 height 16
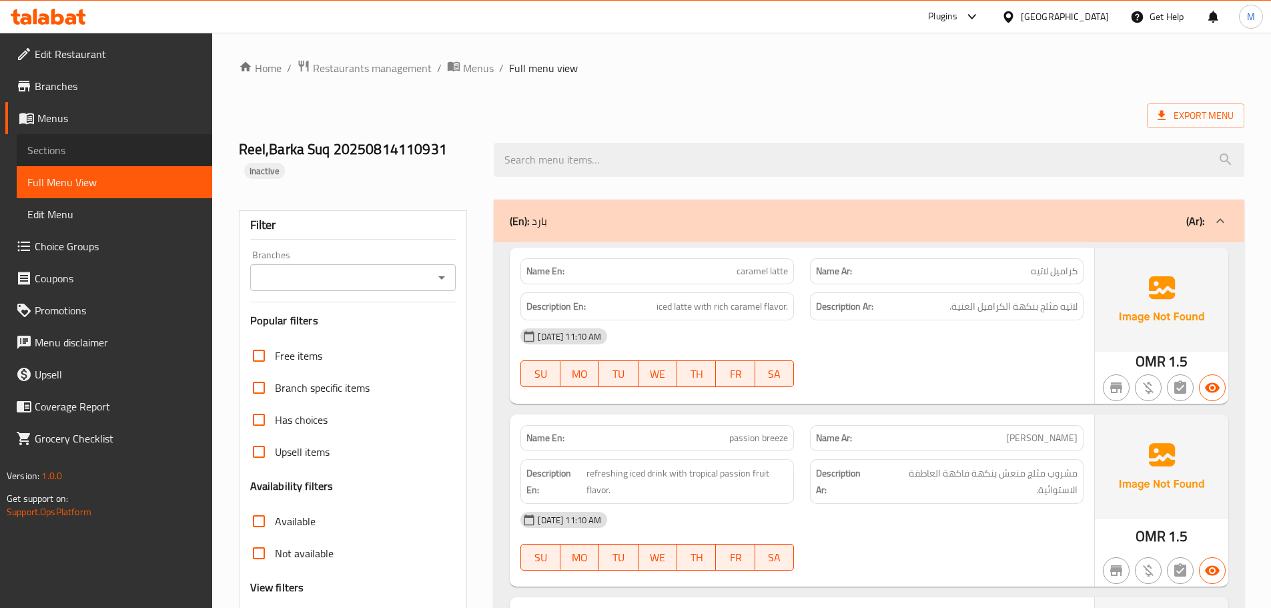
click at [58, 158] on span "Sections" at bounding box center [114, 150] width 174 height 16
